Goal: Information Seeking & Learning: Learn about a topic

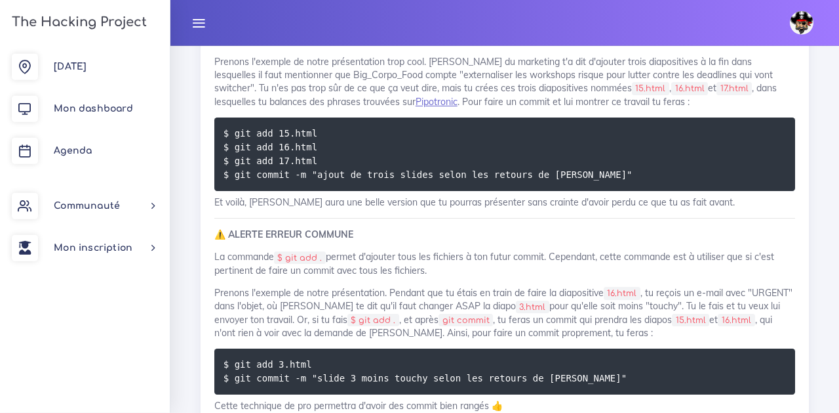
scroll to position [7877, 0]
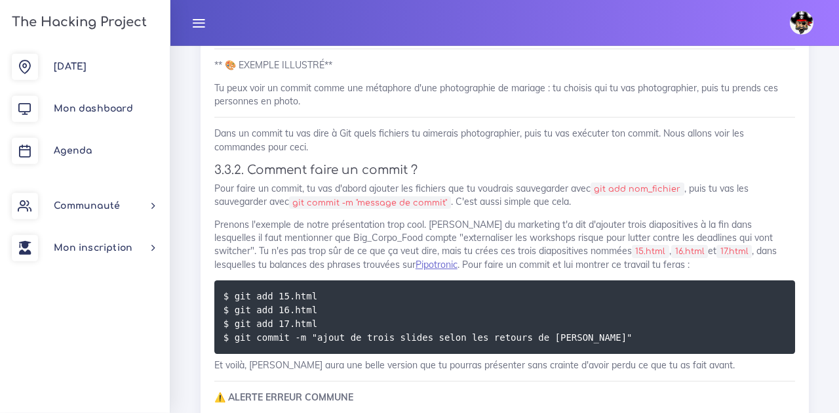
scroll to position [7716, 0]
drag, startPoint x: 445, startPoint y: 319, endPoint x: 334, endPoint y: 317, distance: 110.2
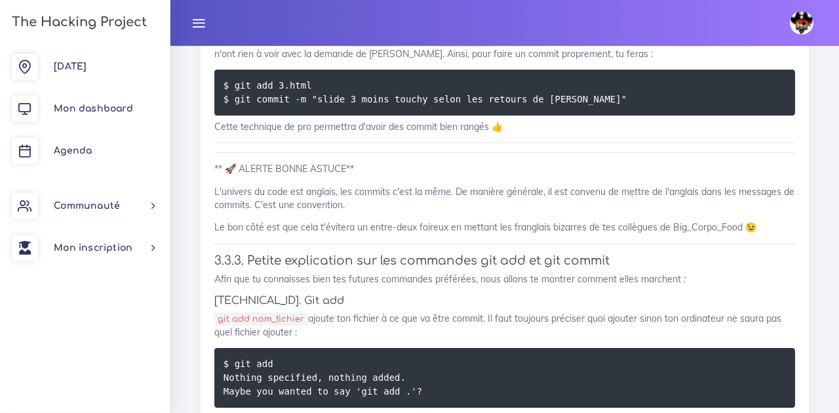
scroll to position [8159, 0]
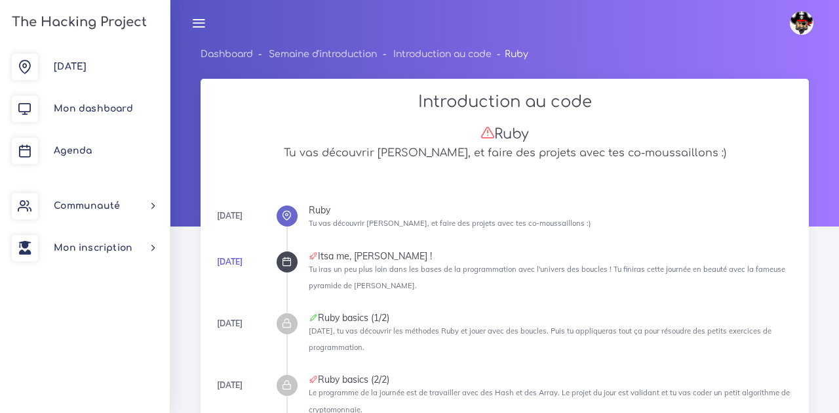
scroll to position [2, 0]
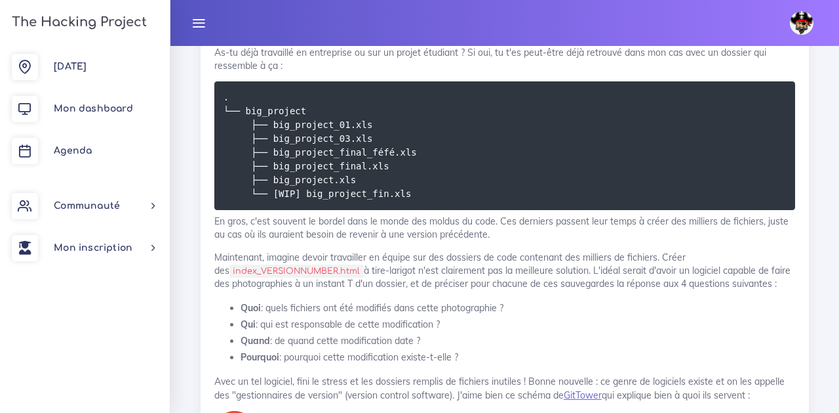
scroll to position [17337, 0]
